Goal: Find contact information: Obtain details needed to contact an individual or organization

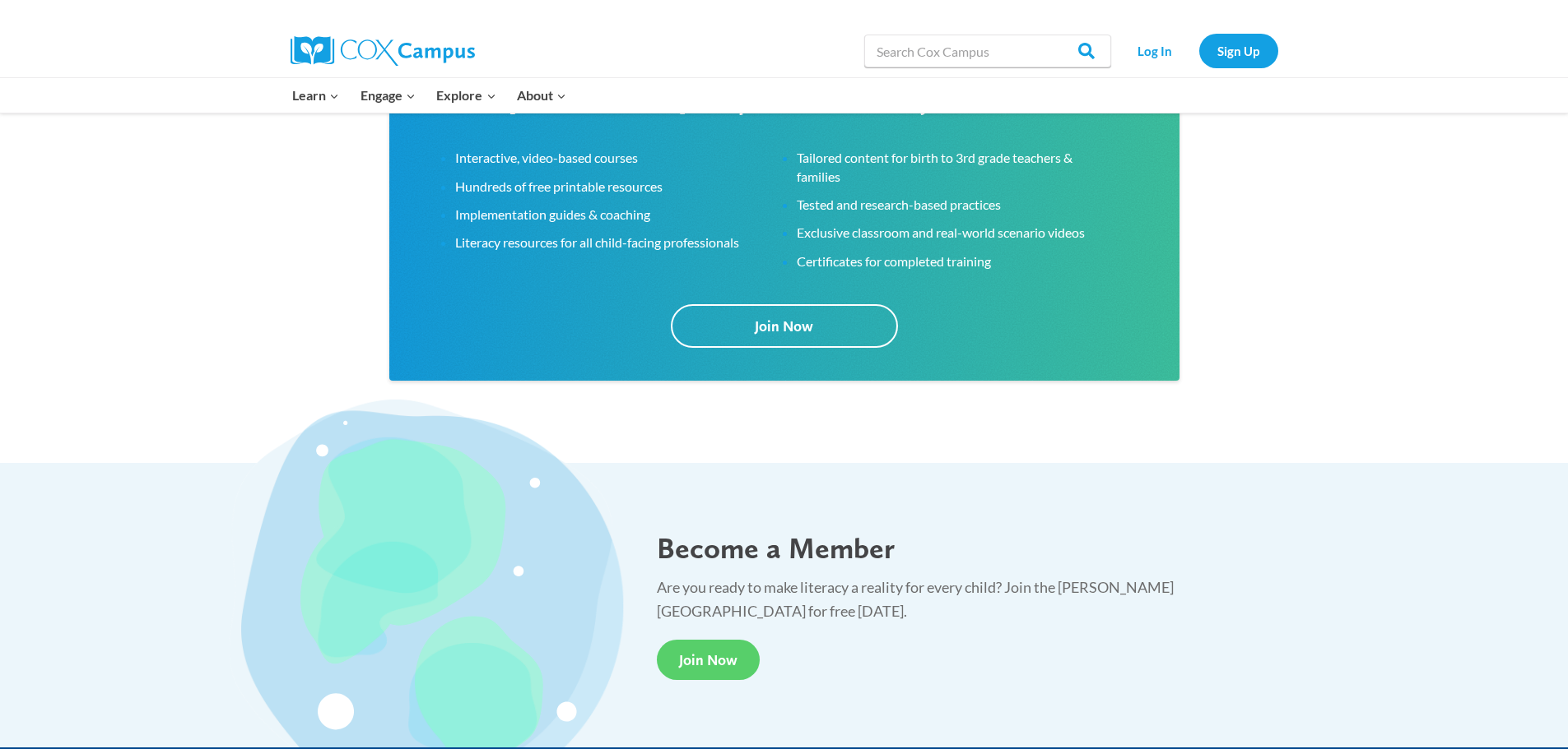
scroll to position [2962, 0]
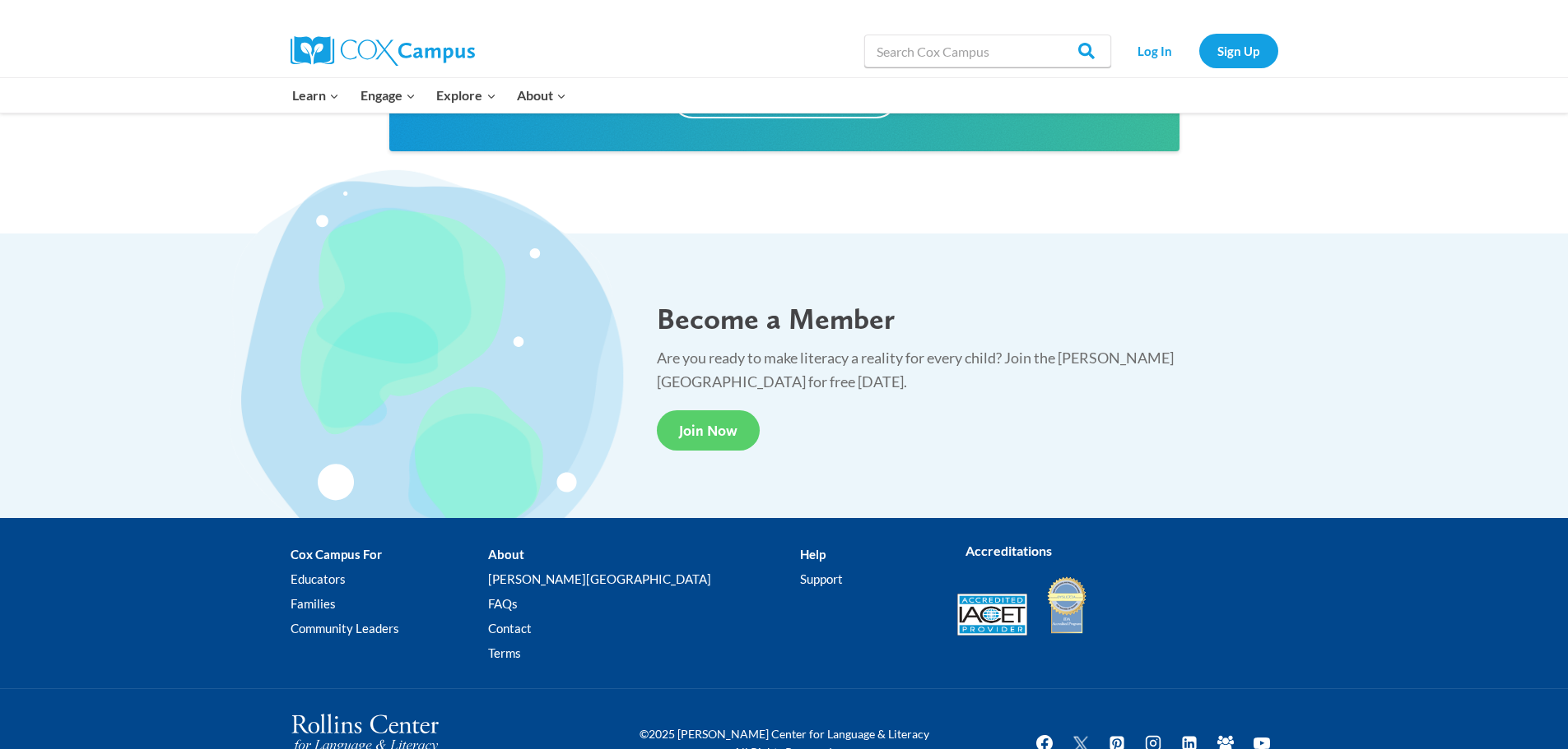
click at [800, 556] on li "Help Support" at bounding box center [866, 607] width 132 height 130
click at [800, 557] on li "Help Support" at bounding box center [866, 607] width 132 height 130
click at [800, 577] on link "Support" at bounding box center [866, 579] width 132 height 25
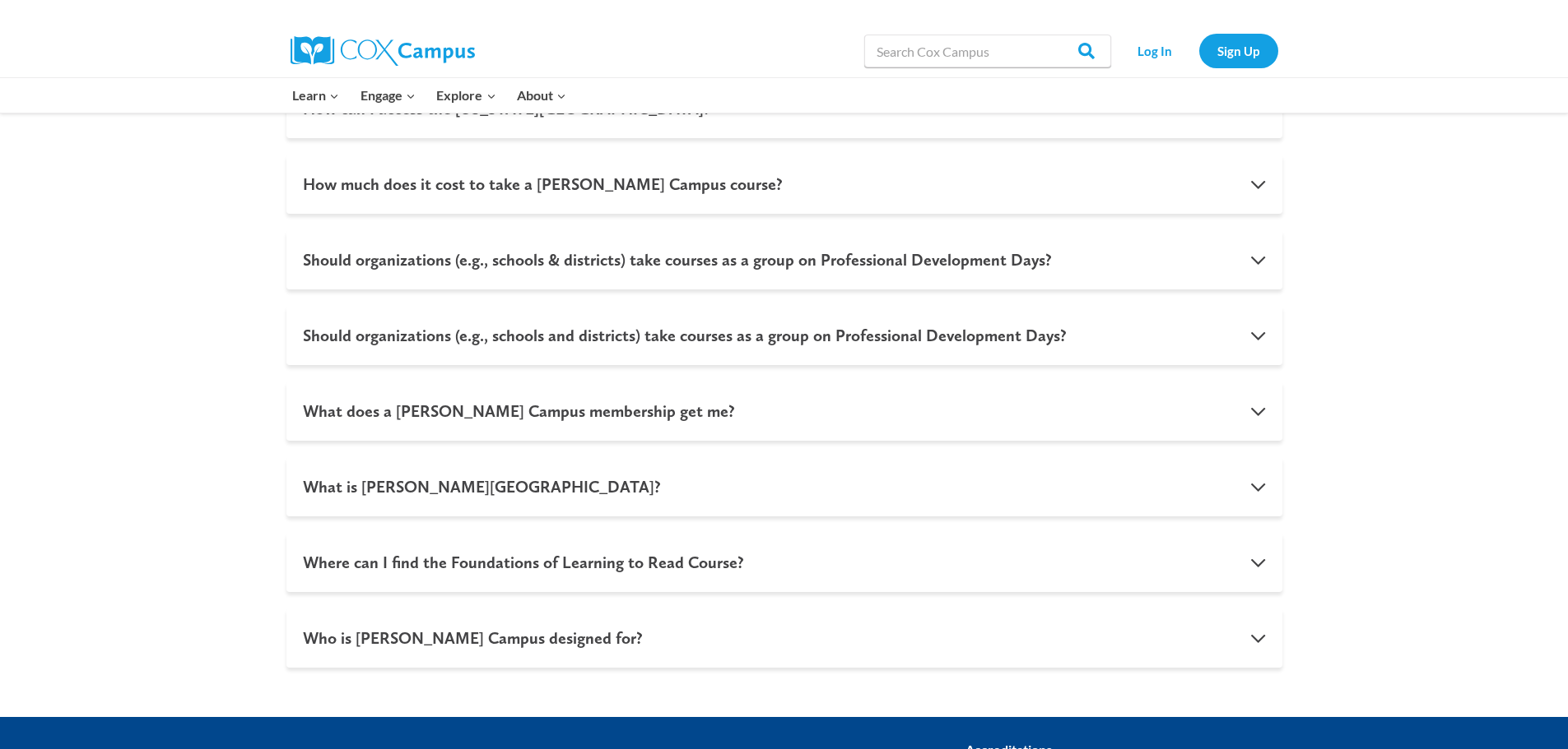
scroll to position [1645, 0]
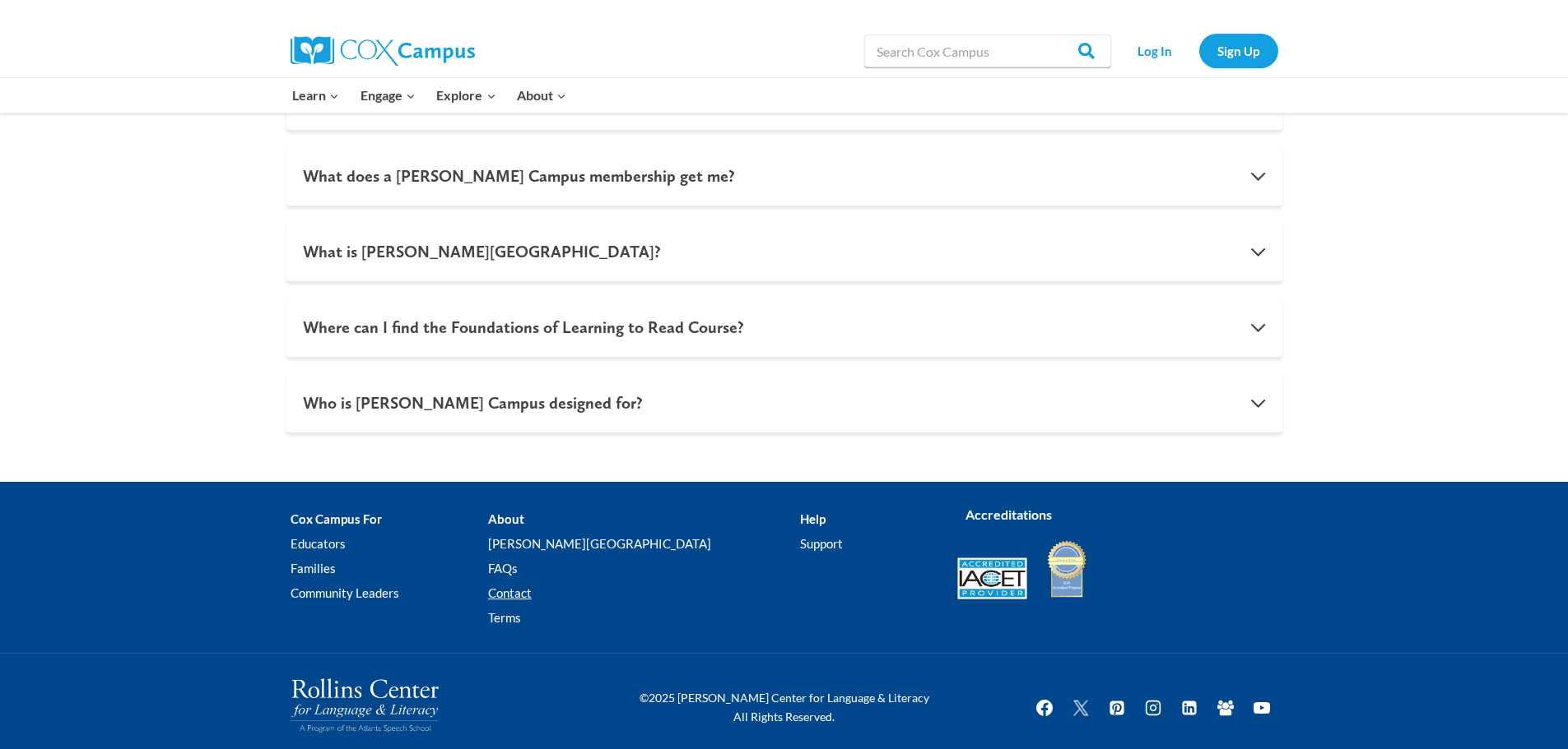
click at [586, 594] on link "Contact" at bounding box center [643, 593] width 312 height 25
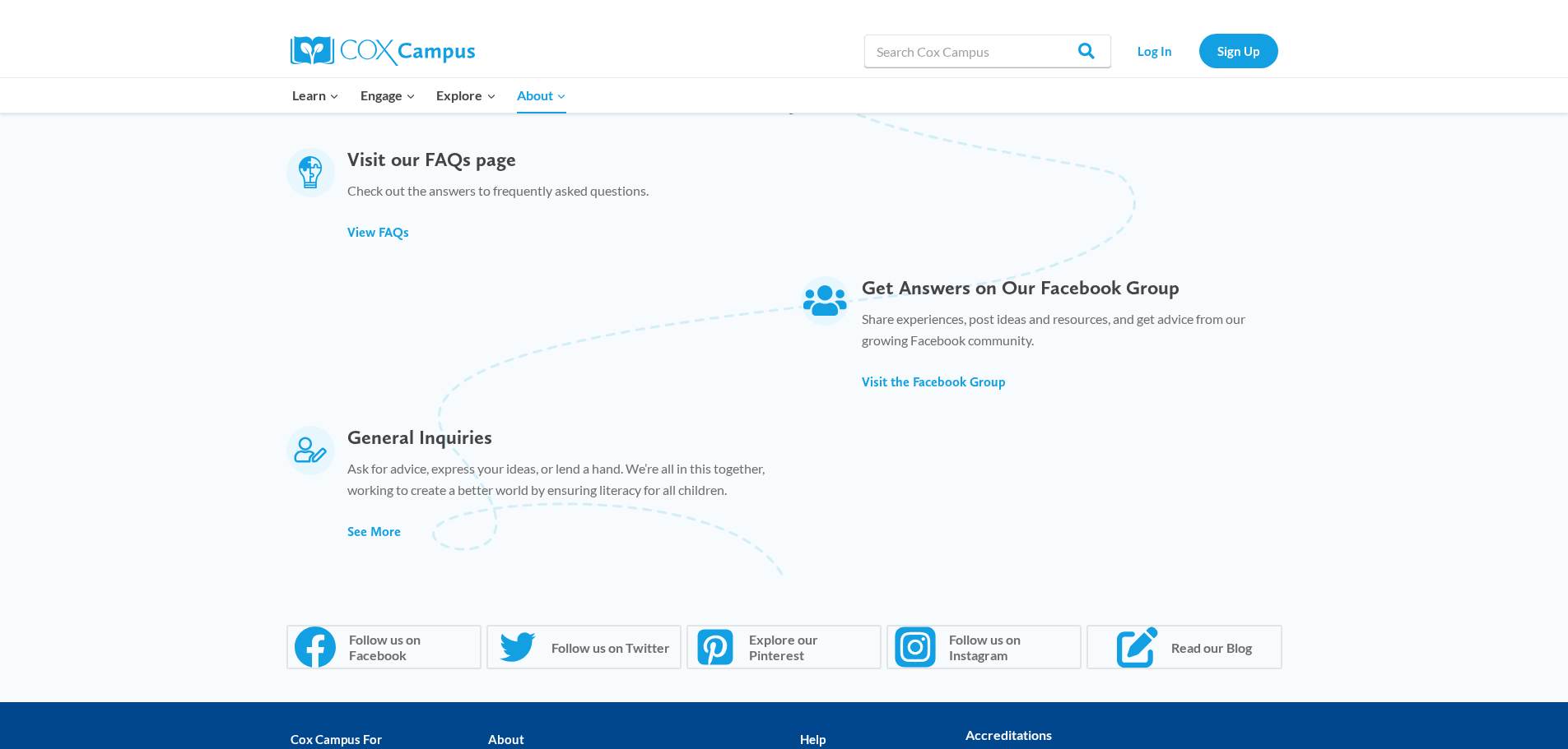
scroll to position [905, 0]
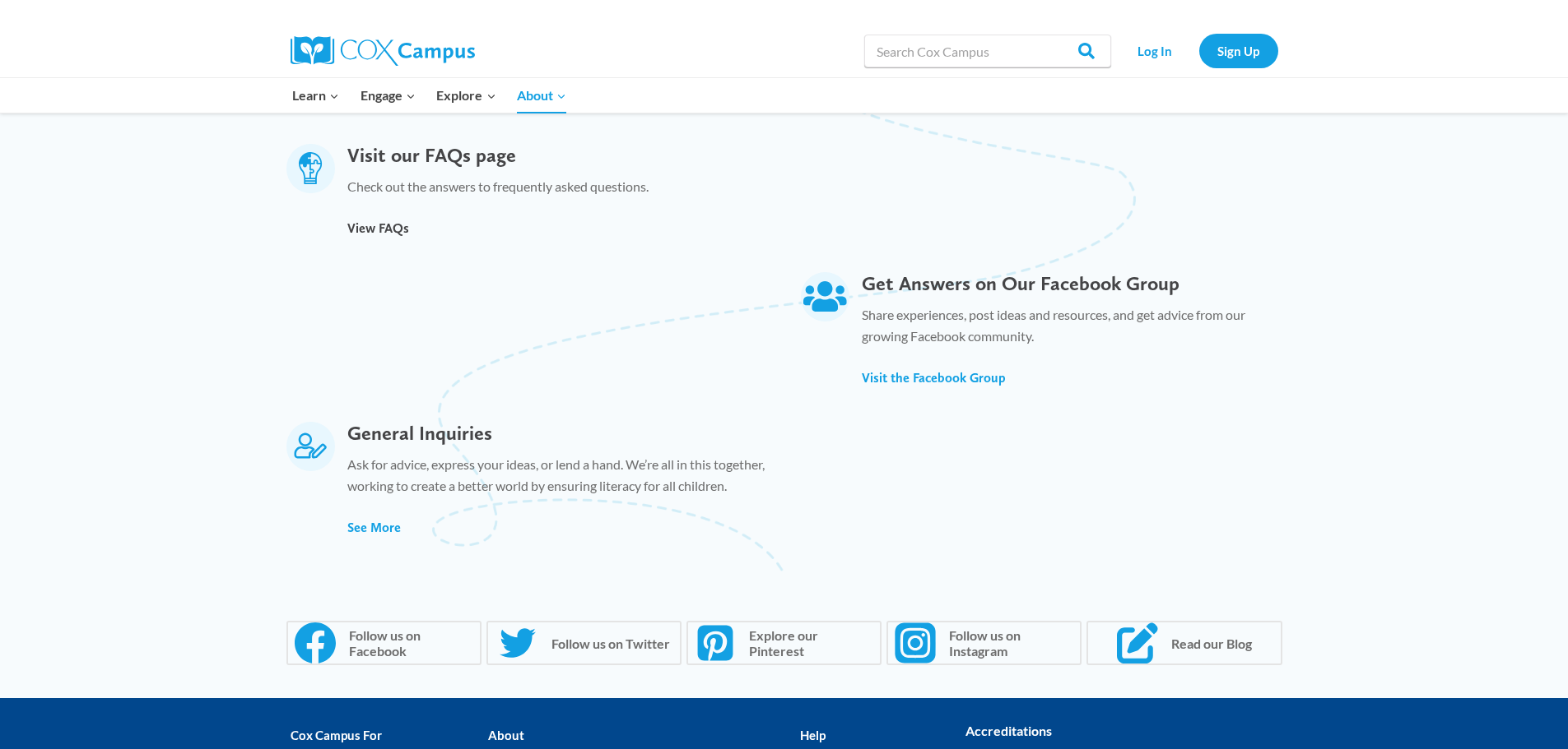
click at [401, 221] on span "View FAQs" at bounding box center [378, 228] width 62 height 15
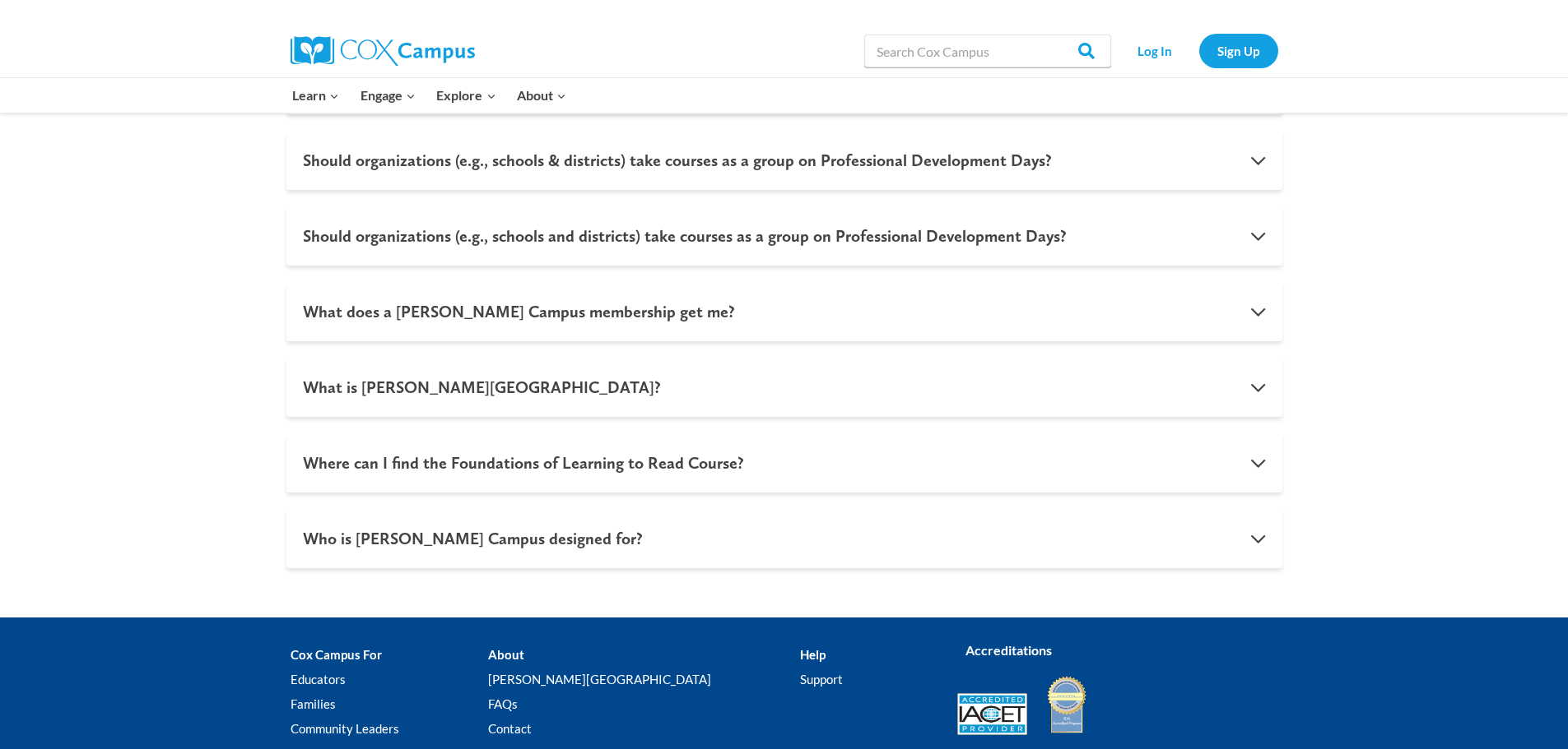
scroll to position [1658, 0]
